Goal: Browse casually: Explore the website without a specific task or goal

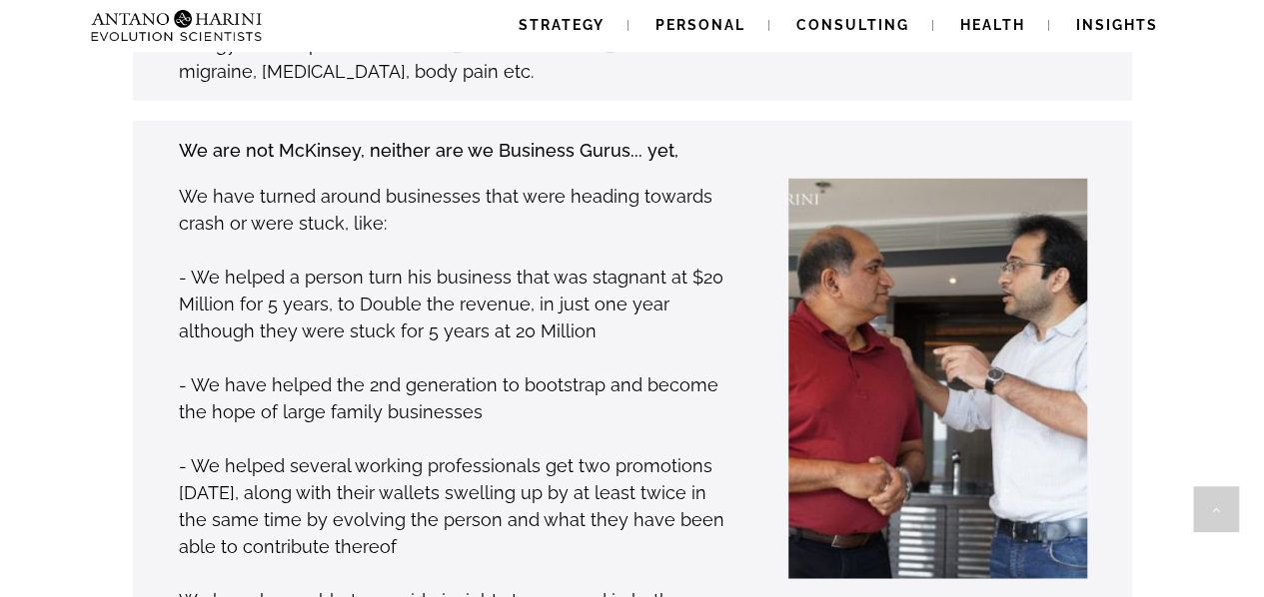
scroll to position [2158, 0]
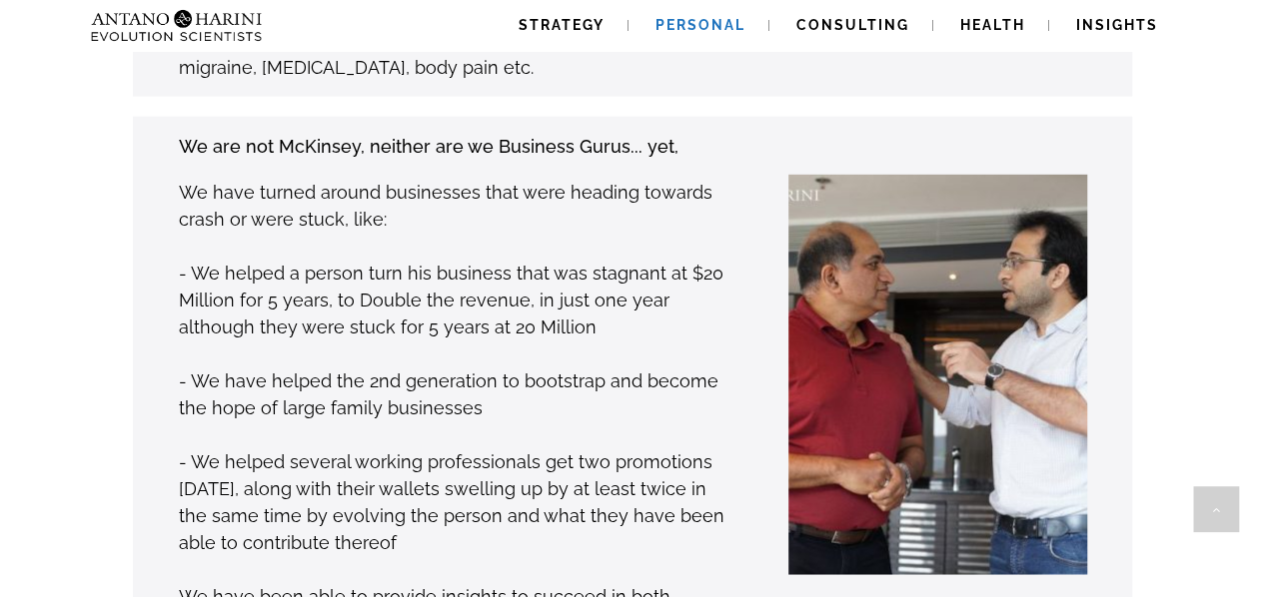
click at [743, 33] on link "Personal" at bounding box center [700, 25] width 138 height 51
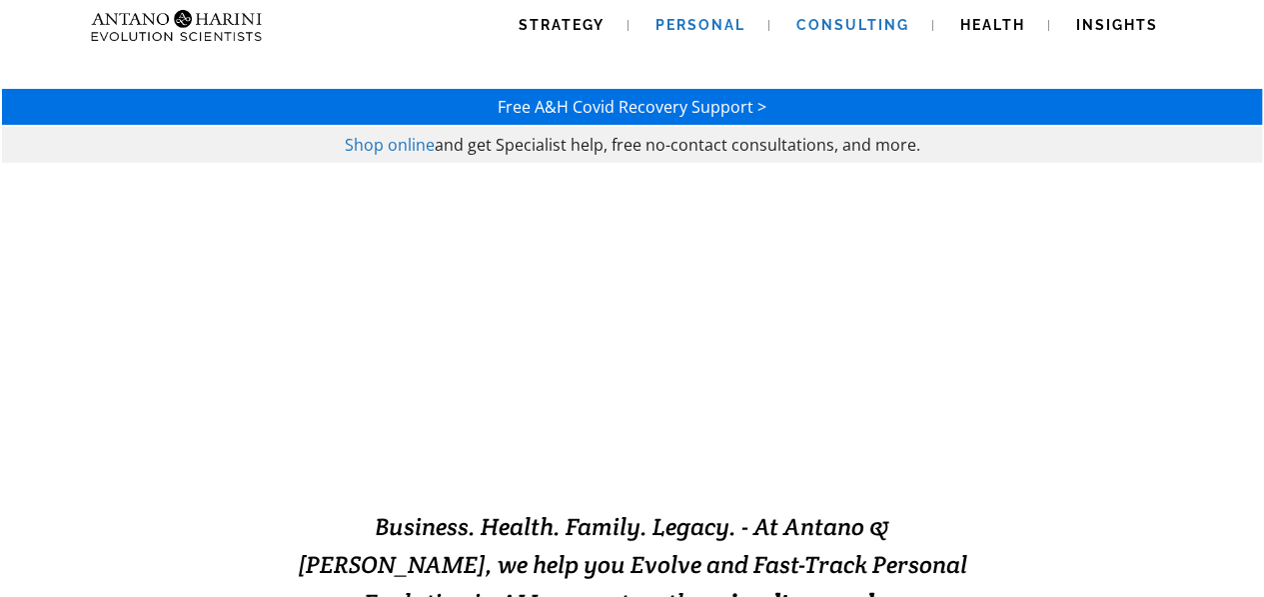
click at [830, 19] on span "Consulting" at bounding box center [852, 25] width 113 height 16
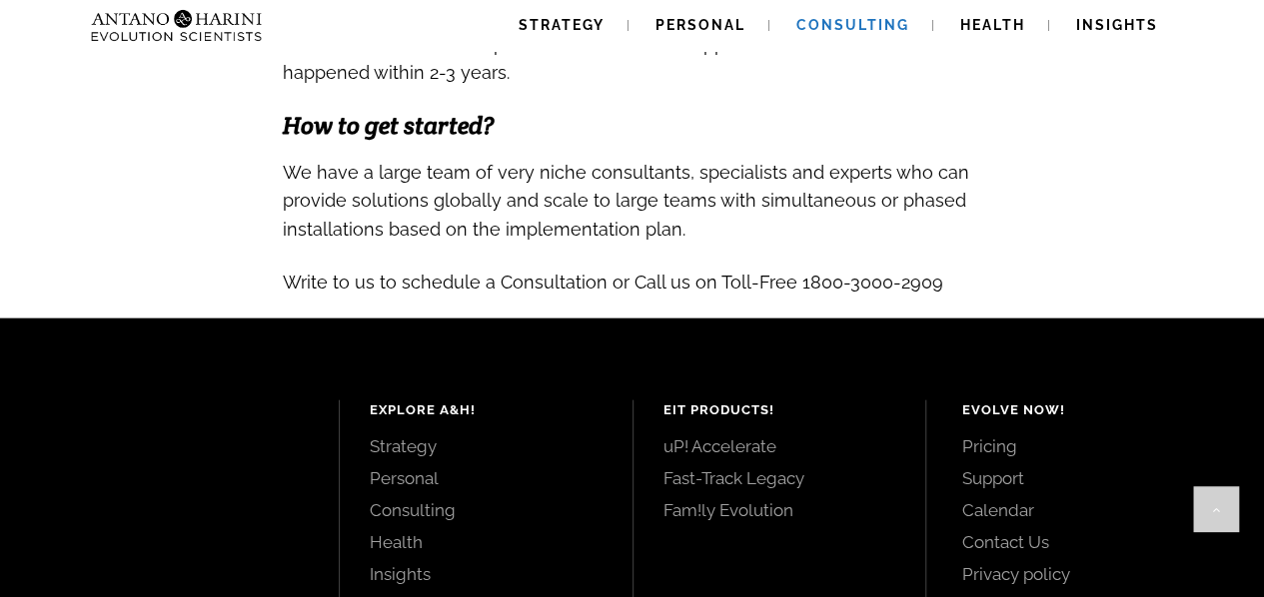
scroll to position [2178, 0]
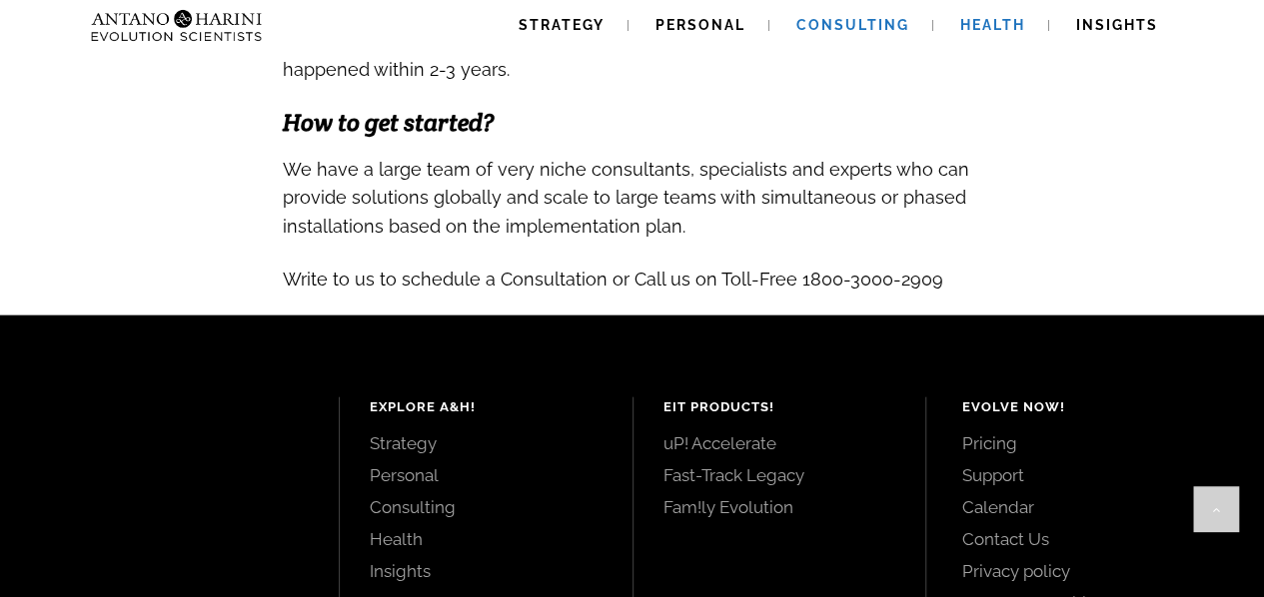
click at [950, 17] on link "Health" at bounding box center [992, 25] width 113 height 51
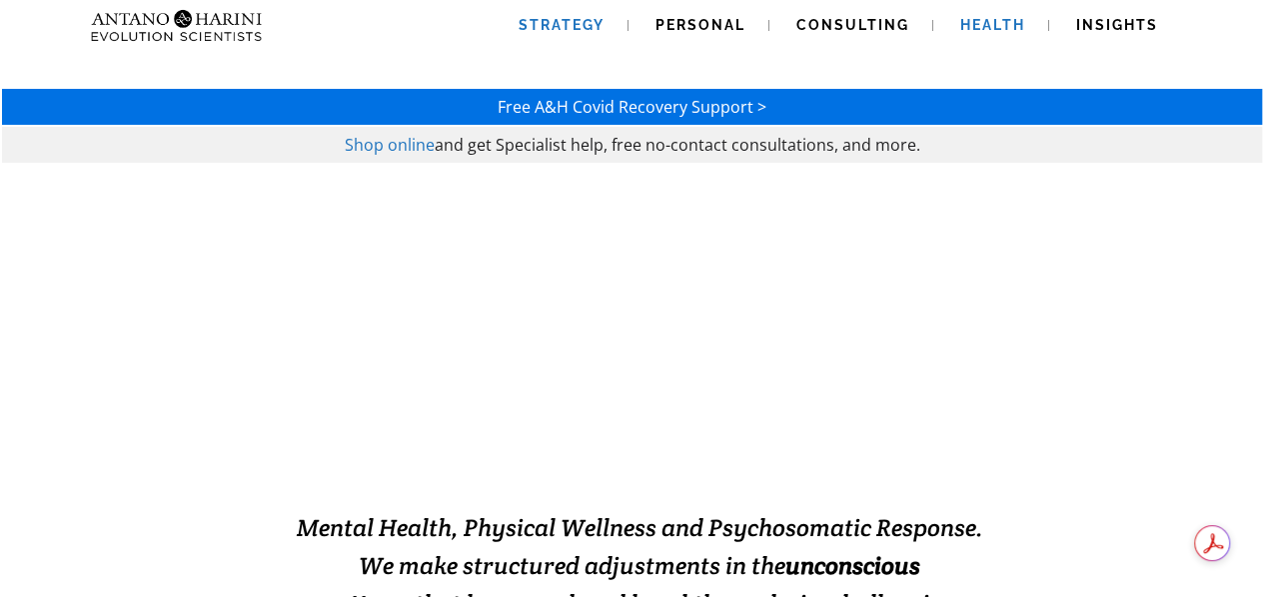
click at [560, 29] on span "Strategy" at bounding box center [562, 25] width 86 height 16
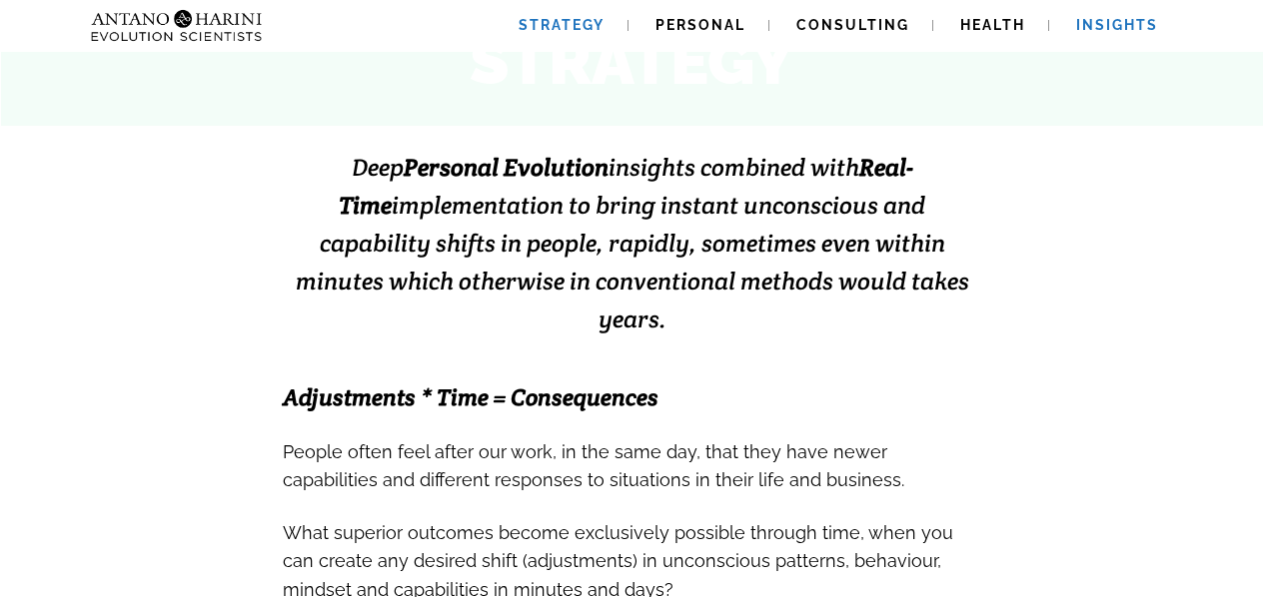
click at [1147, 25] on span "Insights" at bounding box center [1117, 25] width 82 height 16
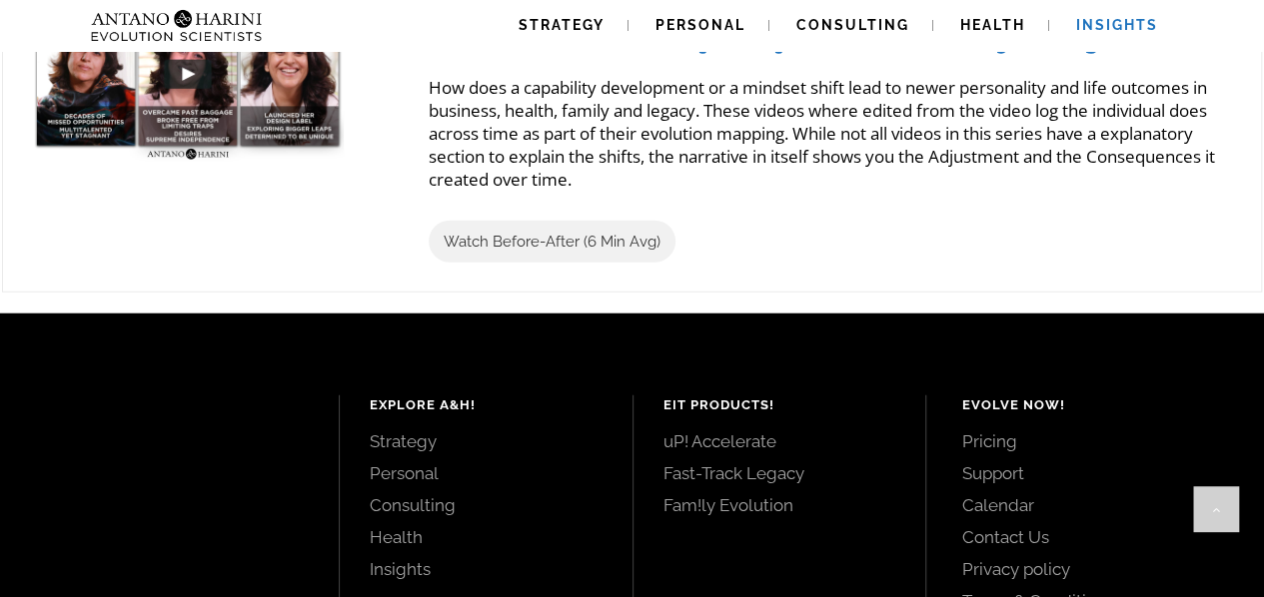
scroll to position [2516, 0]
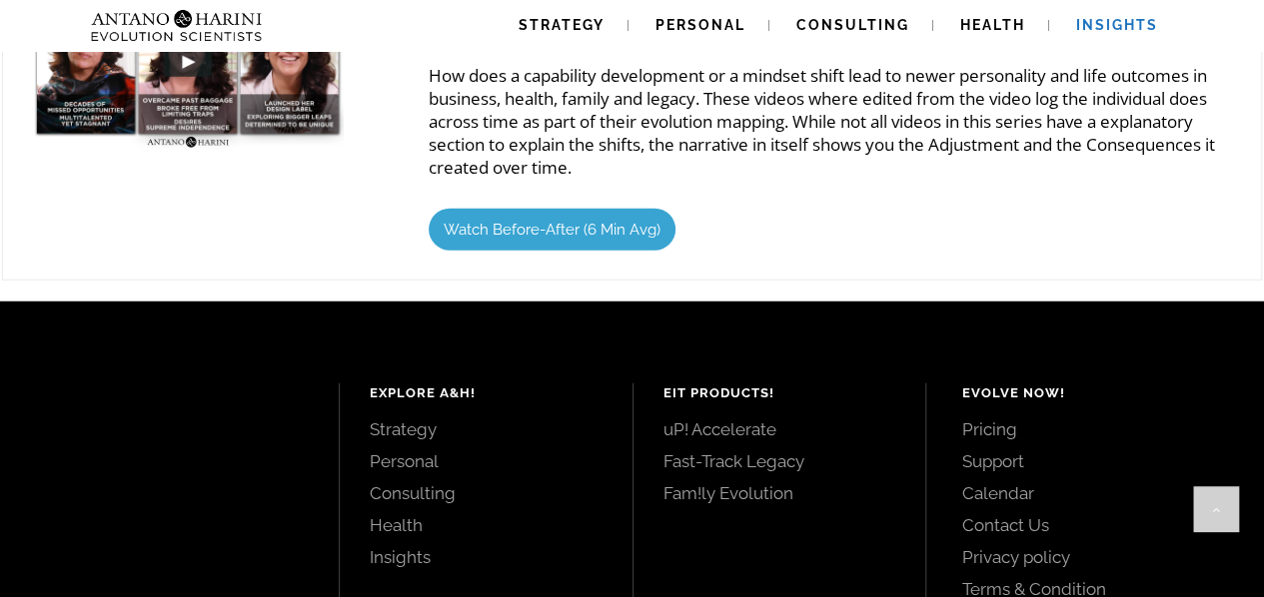
click at [484, 237] on span "Watch Before-After (6 Min Avg)" at bounding box center [552, 230] width 217 height 18
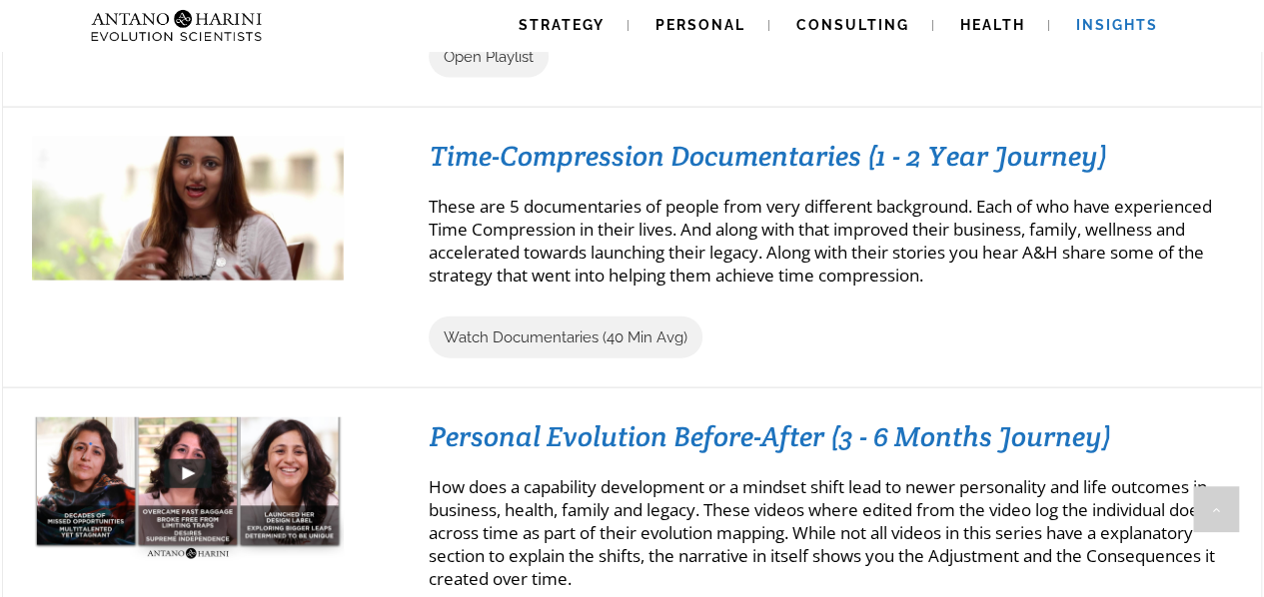
scroll to position [2102, 0]
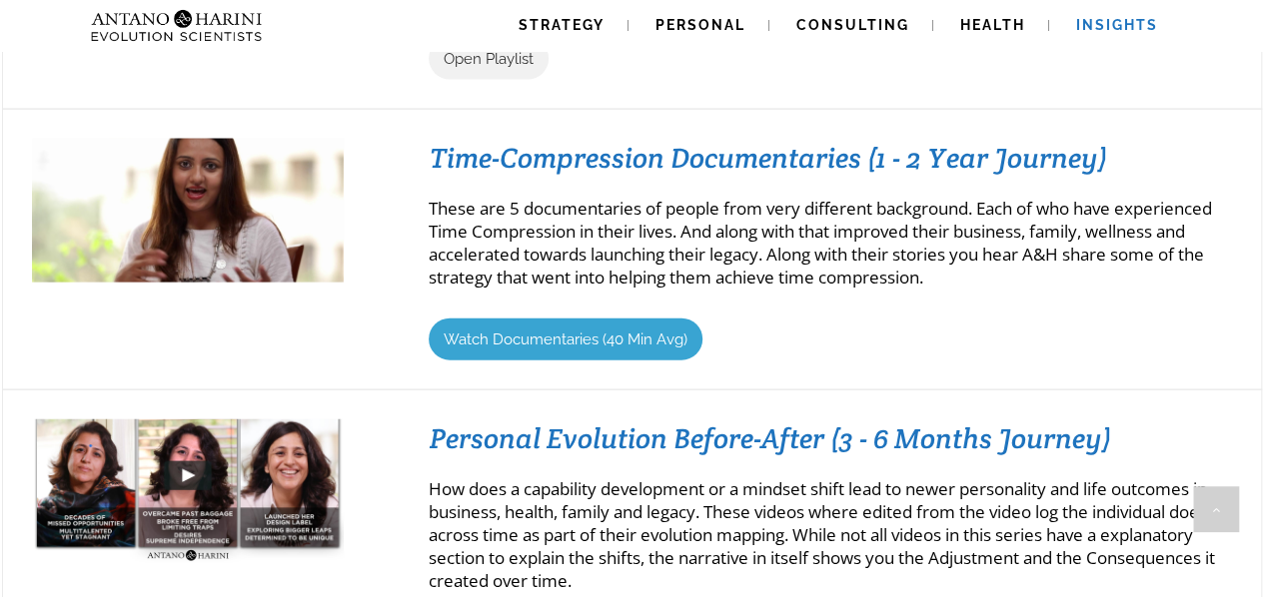
click at [496, 341] on span "Watch Documentaries (40 Min Avg)" at bounding box center [566, 340] width 244 height 18
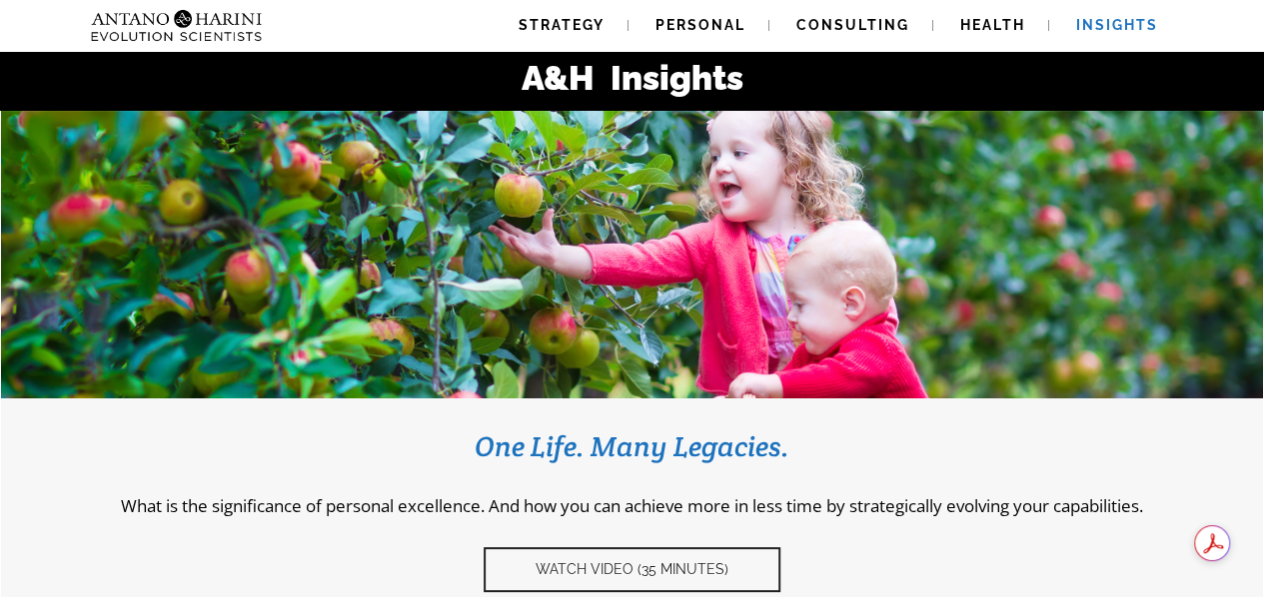
scroll to position [0, 0]
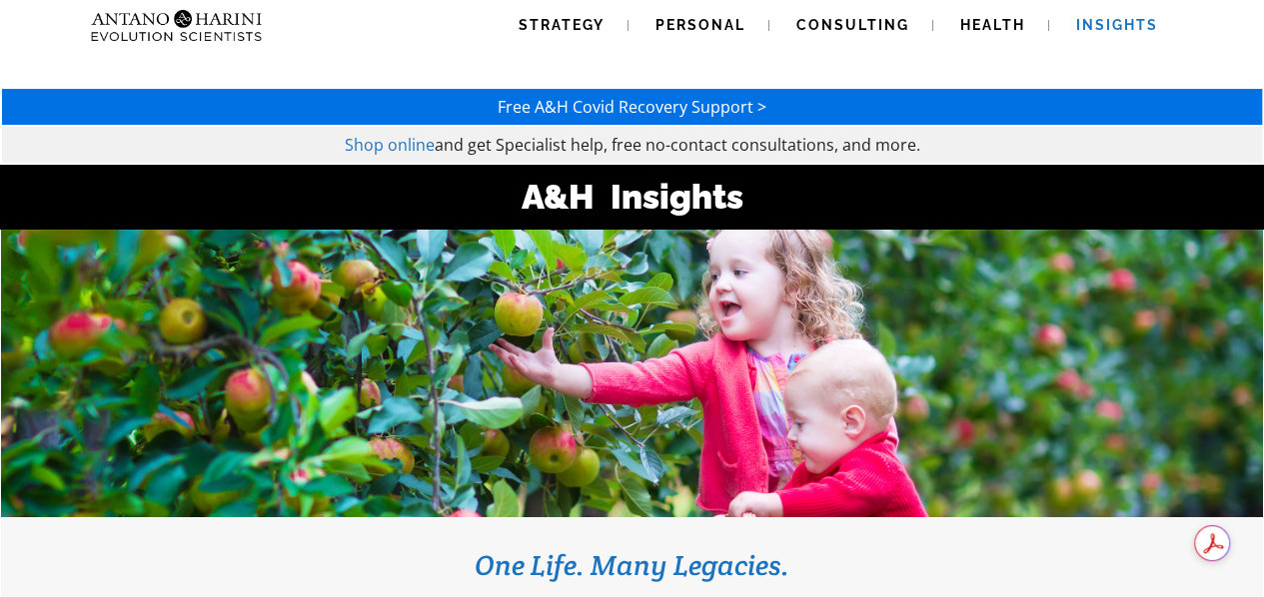
click at [415, 147] on span "Shop online" at bounding box center [390, 145] width 90 height 22
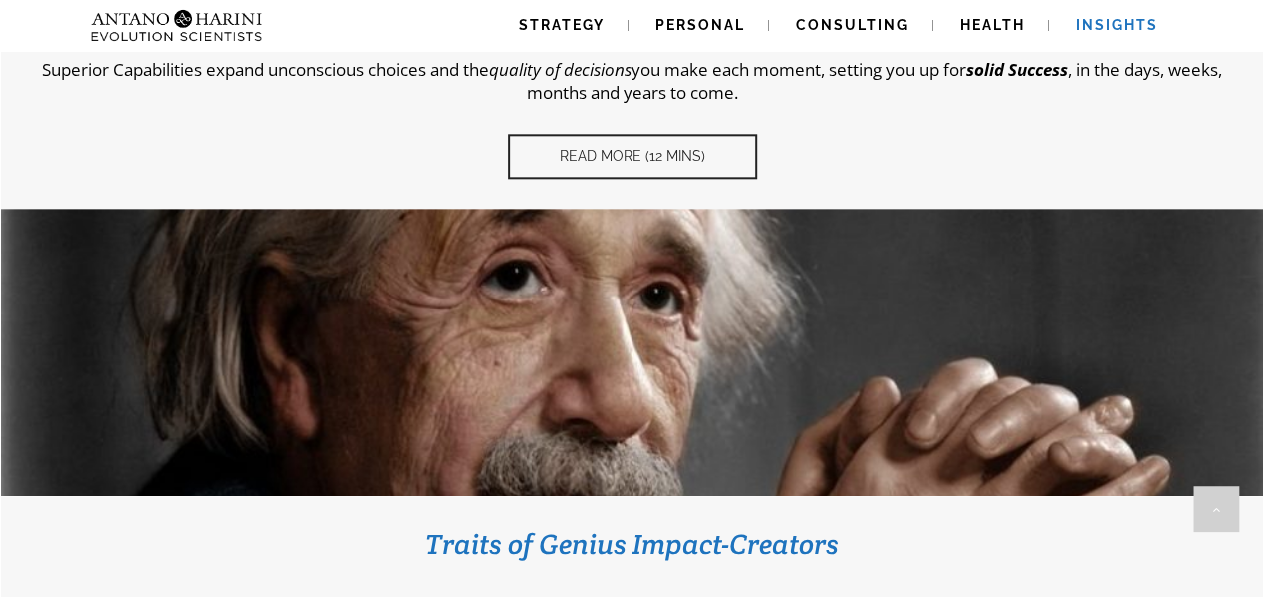
scroll to position [1069, 0]
